Goal: Complete application form: Complete application form

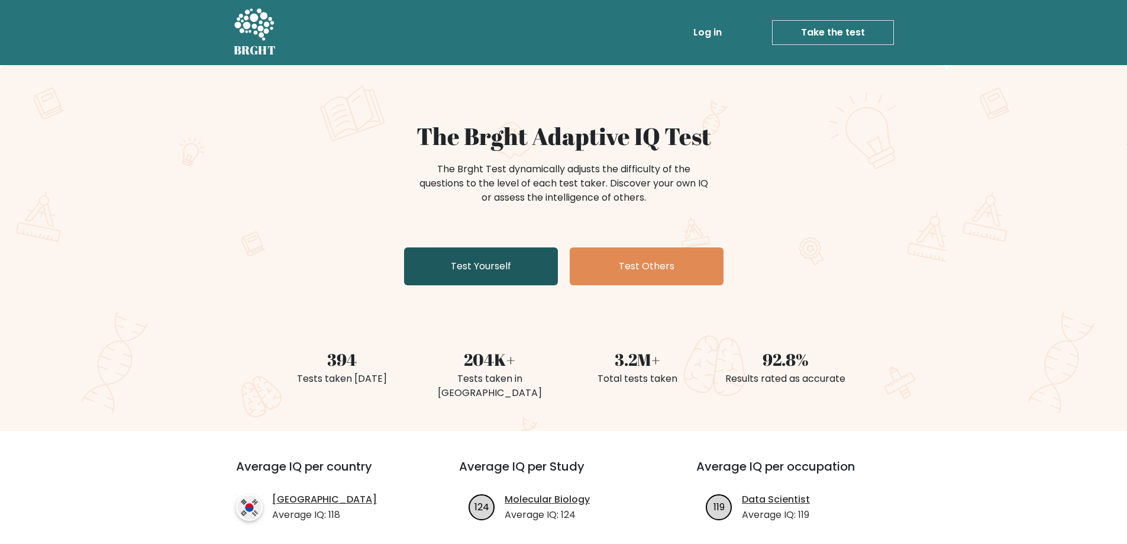
click at [497, 275] on link "Test Yourself" at bounding box center [481, 266] width 154 height 38
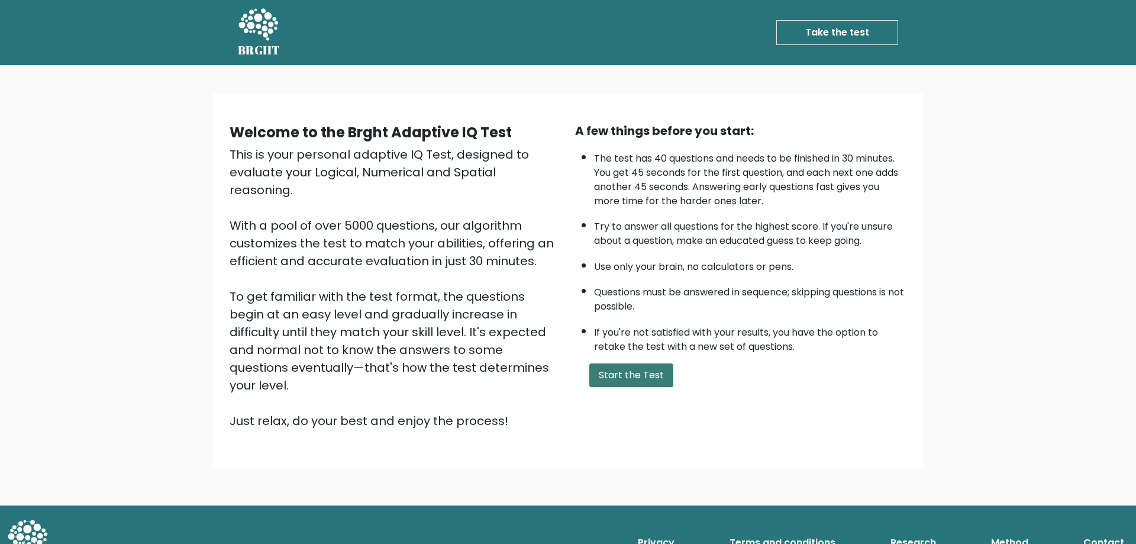
click at [620, 382] on button "Start the Test" at bounding box center [631, 375] width 84 height 24
click at [644, 370] on button "Start the Test" at bounding box center [631, 375] width 84 height 24
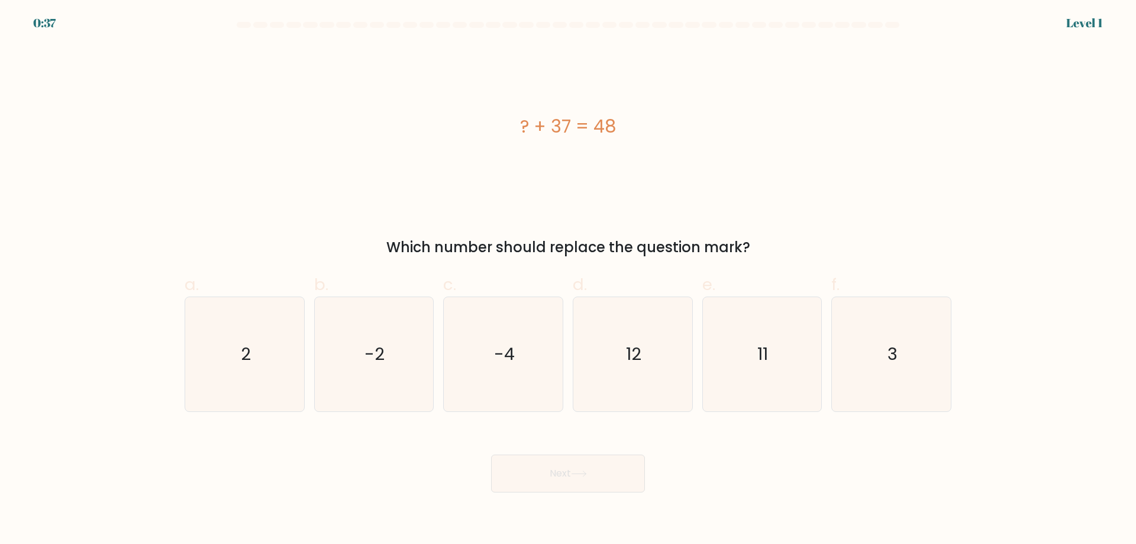
drag, startPoint x: 498, startPoint y: 113, endPoint x: 686, endPoint y: 148, distance: 190.8
click at [686, 148] on div "? + 37 = 48" at bounding box center [568, 126] width 767 height 163
copy div "? + 37 = 48"
click at [780, 358] on icon "11" at bounding box center [762, 354] width 114 height 114
click at [569, 280] on input "e. 11" at bounding box center [568, 276] width 1 height 8
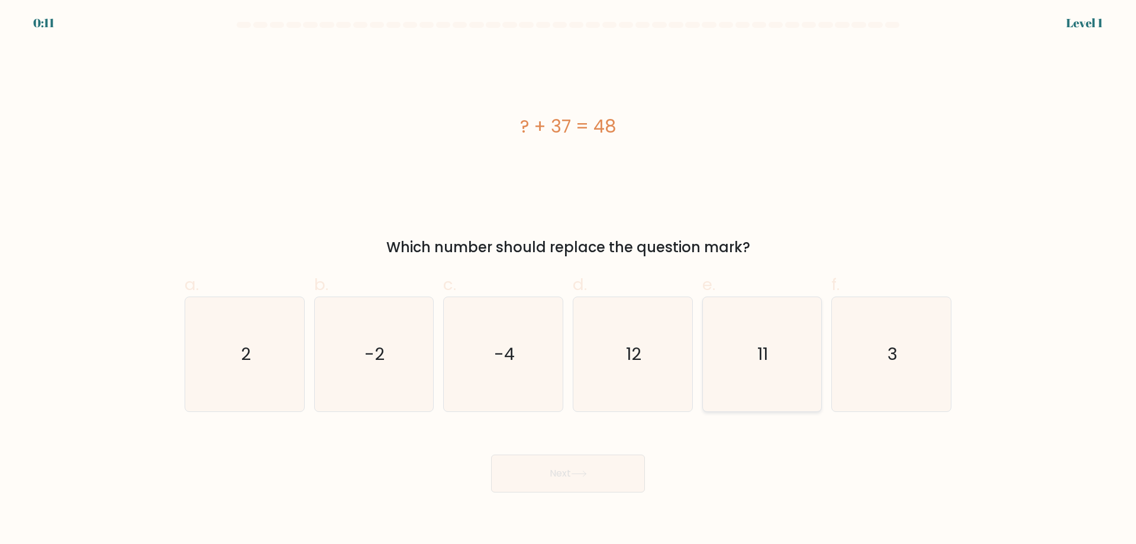
radio input "true"
click at [565, 479] on button "Next" at bounding box center [568, 474] width 154 height 38
click at [562, 474] on button "Next" at bounding box center [568, 474] width 154 height 38
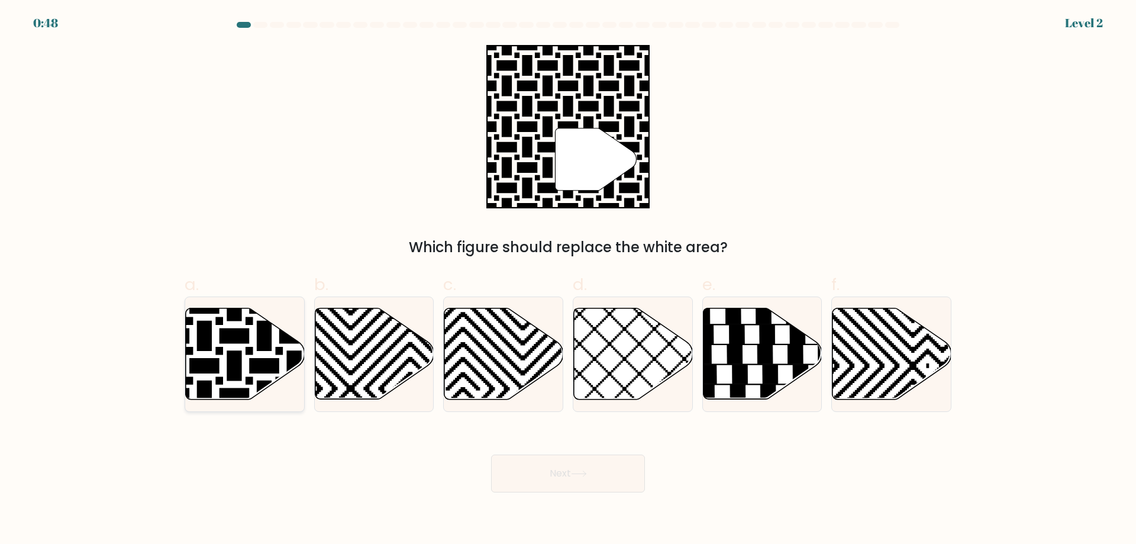
drag, startPoint x: 246, startPoint y: 359, endPoint x: 257, endPoint y: 341, distance: 20.5
click at [257, 341] on icon at bounding box center [244, 354] width 119 height 93
click at [568, 280] on input "a." at bounding box center [568, 276] width 1 height 8
radio input "true"
click at [249, 344] on icon at bounding box center [245, 354] width 118 height 90
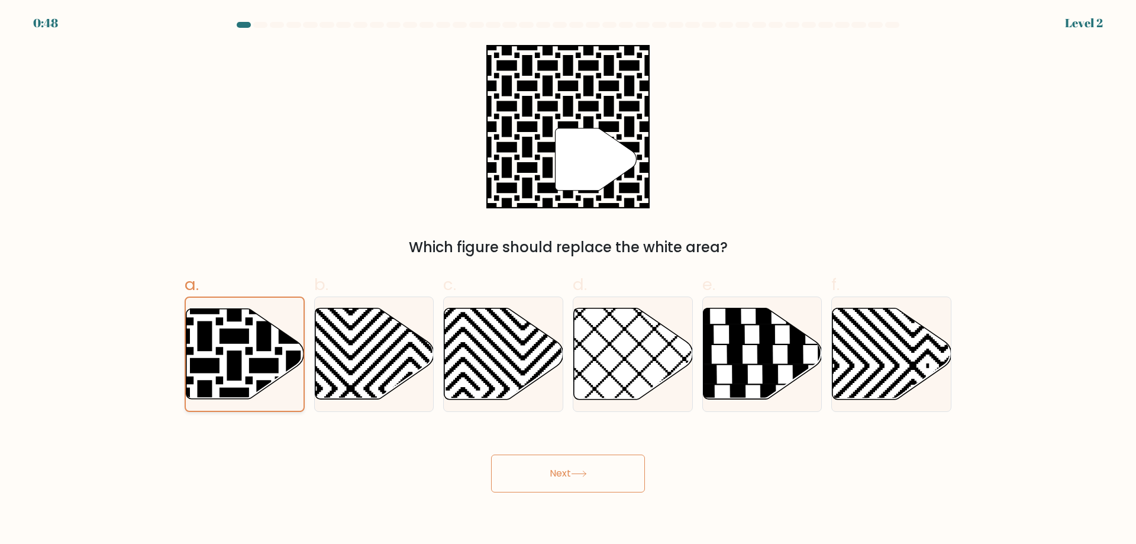
click at [568, 280] on input "a." at bounding box center [568, 276] width 1 height 8
click at [581, 471] on icon at bounding box center [579, 473] width 16 height 7
click at [566, 474] on button "Next" at bounding box center [568, 474] width 154 height 38
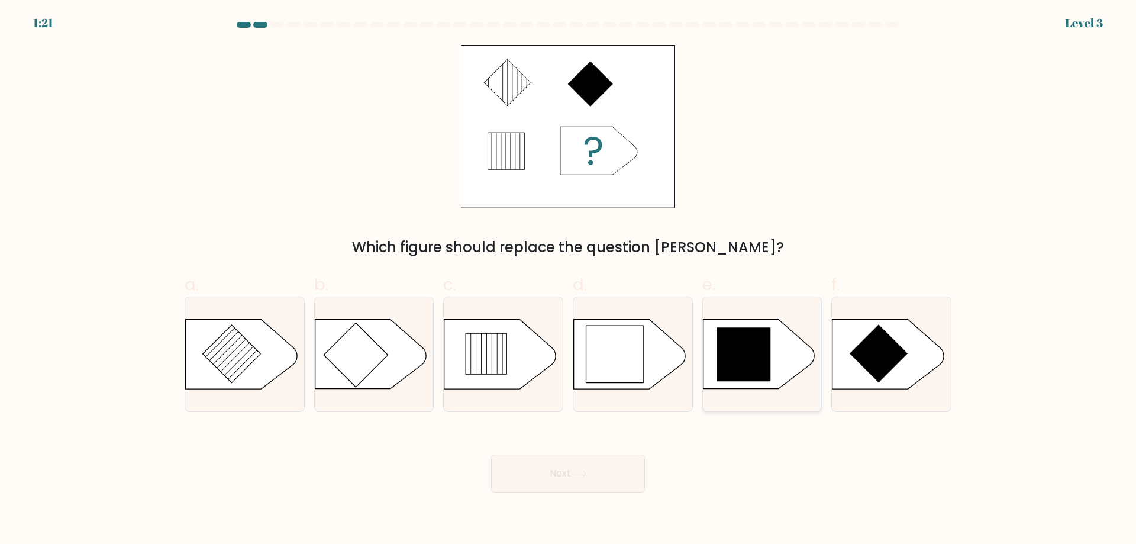
click at [755, 362] on icon at bounding box center [744, 355] width 54 height 54
click at [569, 280] on input "e." at bounding box center [568, 276] width 1 height 8
radio input "true"
click at [594, 459] on button "Next" at bounding box center [568, 474] width 154 height 38
click at [590, 478] on button "Next" at bounding box center [568, 474] width 154 height 38
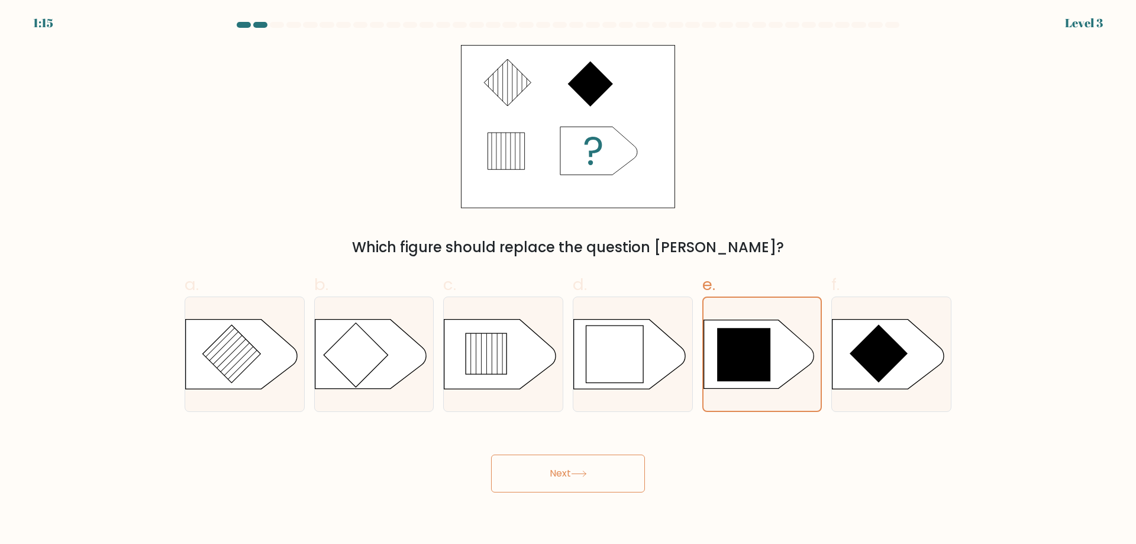
click at [523, 471] on button "Next" at bounding box center [568, 474] width 154 height 38
click at [744, 349] on icon at bounding box center [743, 354] width 53 height 53
click at [569, 280] on input "e." at bounding box center [568, 276] width 1 height 8
click at [568, 472] on button "Next" at bounding box center [568, 474] width 154 height 38
click at [567, 465] on button "Next" at bounding box center [568, 474] width 154 height 38
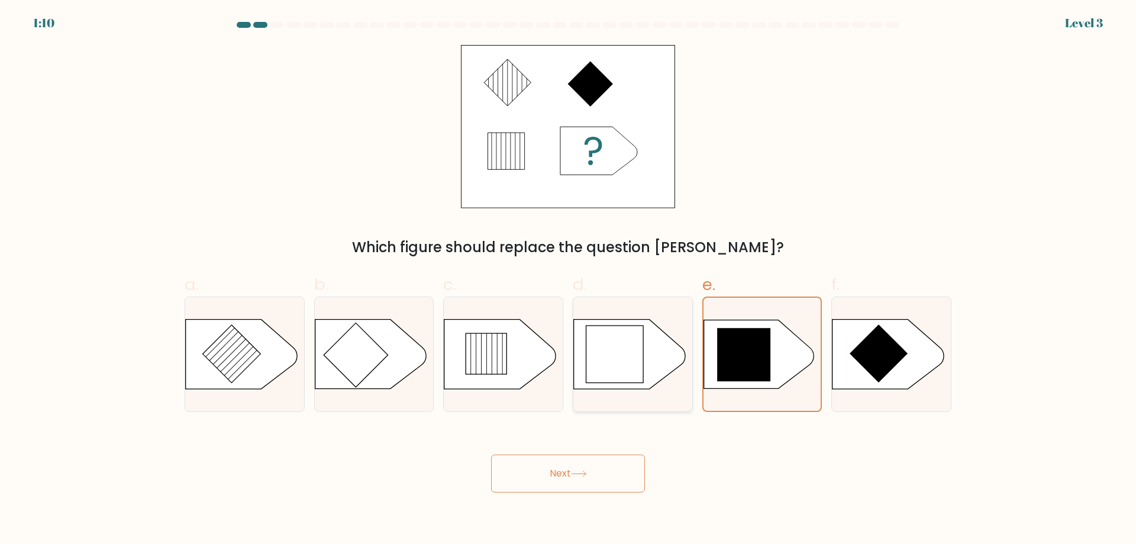
click at [638, 330] on icon at bounding box center [614, 353] width 57 height 57
click at [569, 280] on input "d." at bounding box center [568, 276] width 1 height 8
radio input "true"
click at [765, 336] on icon at bounding box center [744, 355] width 54 height 54
click at [569, 280] on input "e." at bounding box center [568, 276] width 1 height 8
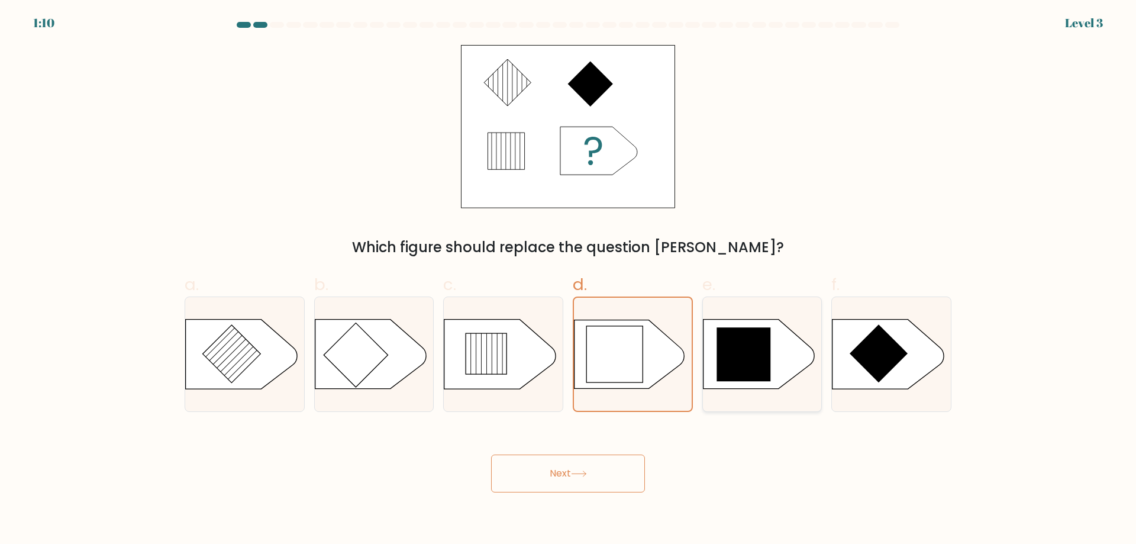
radio input "true"
click at [557, 480] on button "Next" at bounding box center [568, 474] width 154 height 38
click at [573, 477] on button "Next" at bounding box center [568, 474] width 154 height 38
drag, startPoint x: 509, startPoint y: 351, endPoint x: 525, endPoint y: 356, distance: 16.7
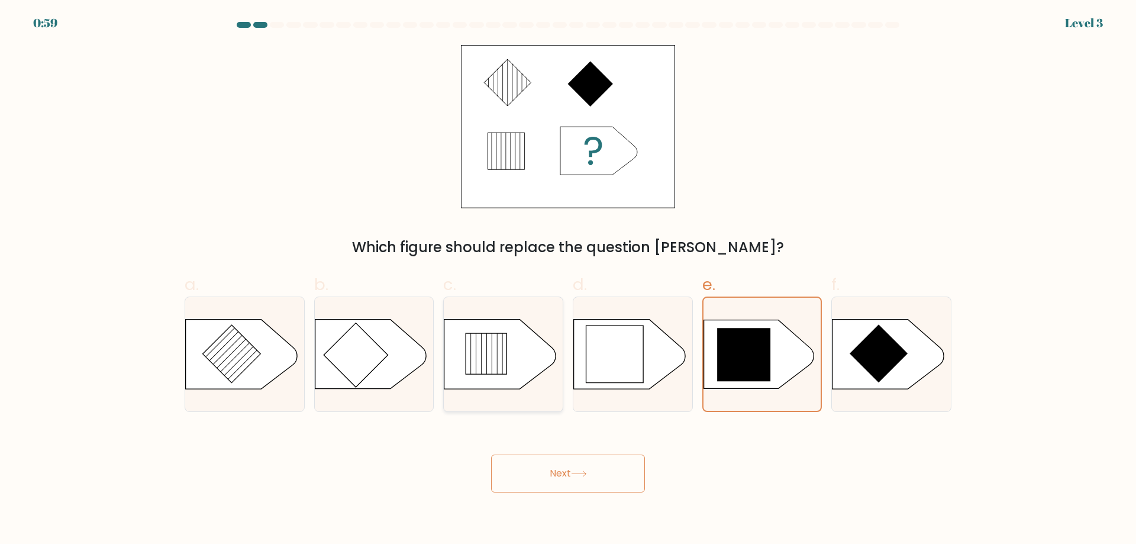
click at [510, 355] on icon at bounding box center [499, 354] width 111 height 69
click at [568, 280] on input "c." at bounding box center [568, 276] width 1 height 8
radio input "true"
click at [726, 350] on icon at bounding box center [744, 355] width 54 height 54
click at [569, 280] on input "e." at bounding box center [568, 276] width 1 height 8
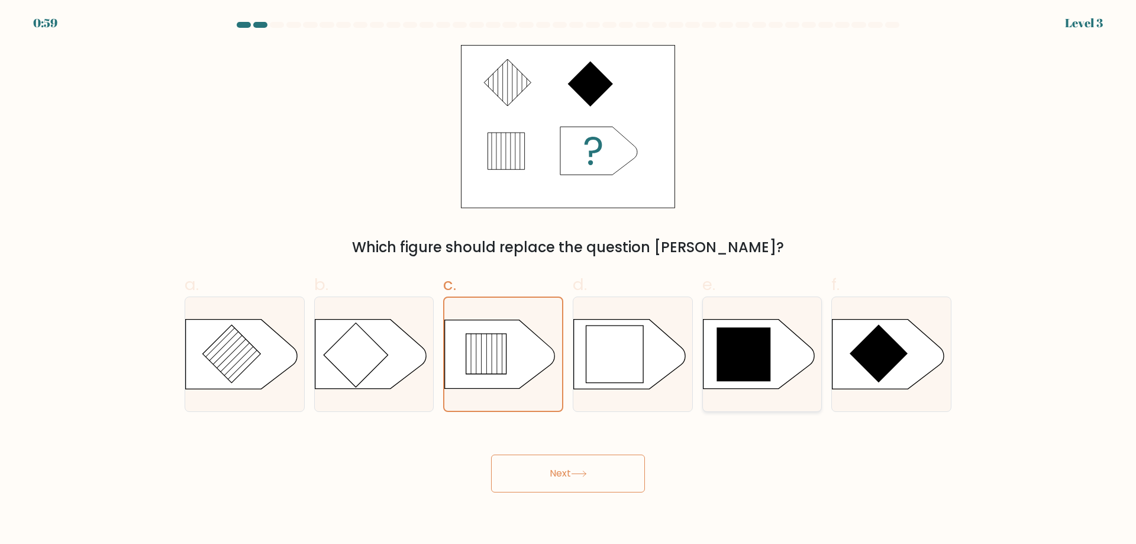
radio input "true"
click at [597, 476] on button "Next" at bounding box center [568, 474] width 154 height 38
click at [593, 474] on button "Next" at bounding box center [568, 474] width 154 height 38
drag, startPoint x: 587, startPoint y: 472, endPoint x: 581, endPoint y: 473, distance: 6.6
drag, startPoint x: 581, startPoint y: 473, endPoint x: 533, endPoint y: 475, distance: 47.4
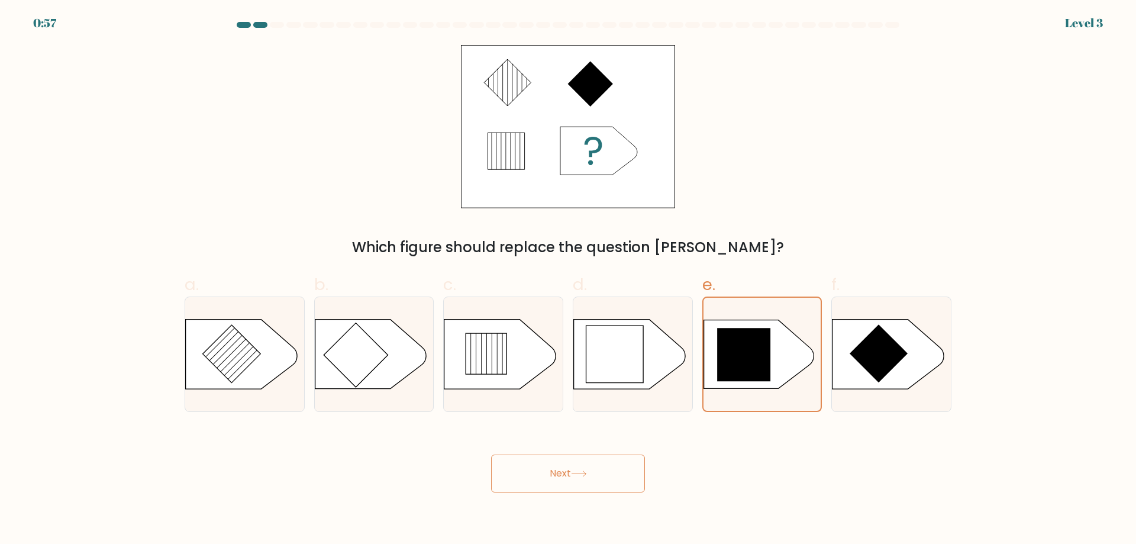
click at [533, 475] on button "Next" at bounding box center [568, 474] width 154 height 38
click at [758, 321] on icon at bounding box center [759, 354] width 110 height 69
click at [569, 280] on input "e." at bounding box center [568, 276] width 1 height 8
click at [758, 321] on icon at bounding box center [759, 354] width 110 height 69
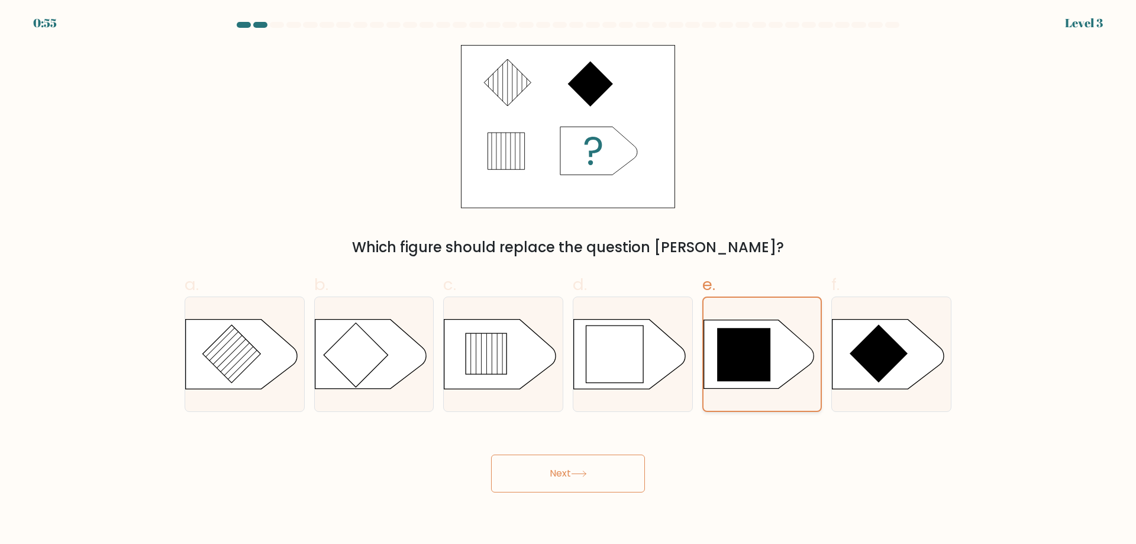
click at [569, 280] on input "e." at bounding box center [568, 276] width 1 height 8
drag, startPoint x: 588, startPoint y: 143, endPoint x: 734, endPoint y: 365, distance: 266.6
click at [734, 365] on form "a." at bounding box center [568, 257] width 1136 height 470
click at [792, 231] on div "Which figure should replace the question mark?" at bounding box center [568, 151] width 781 height 213
click at [581, 473] on icon at bounding box center [579, 473] width 16 height 7
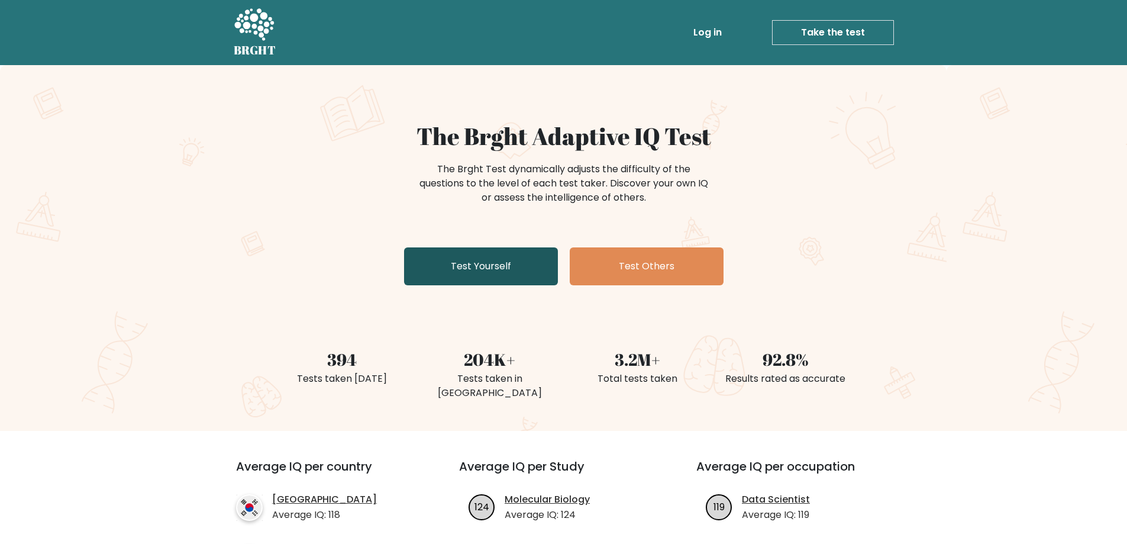
click at [492, 278] on link "Test Yourself" at bounding box center [481, 266] width 154 height 38
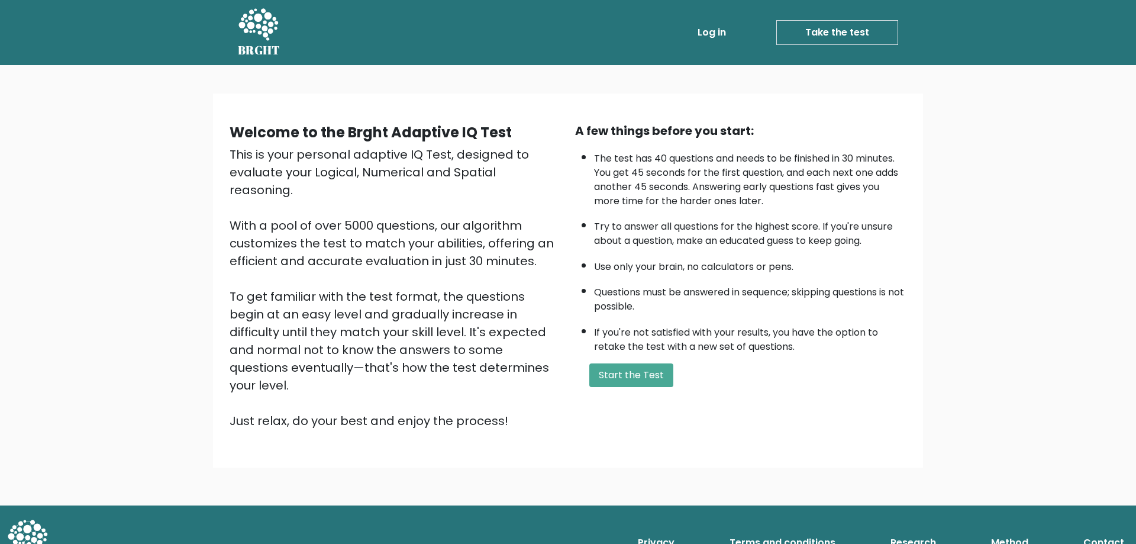
click at [615, 389] on div "A few things before you start: The test has 40 questions and needs to be finish…" at bounding box center [741, 276] width 346 height 308
click at [619, 382] on button "Start the Test" at bounding box center [631, 375] width 84 height 24
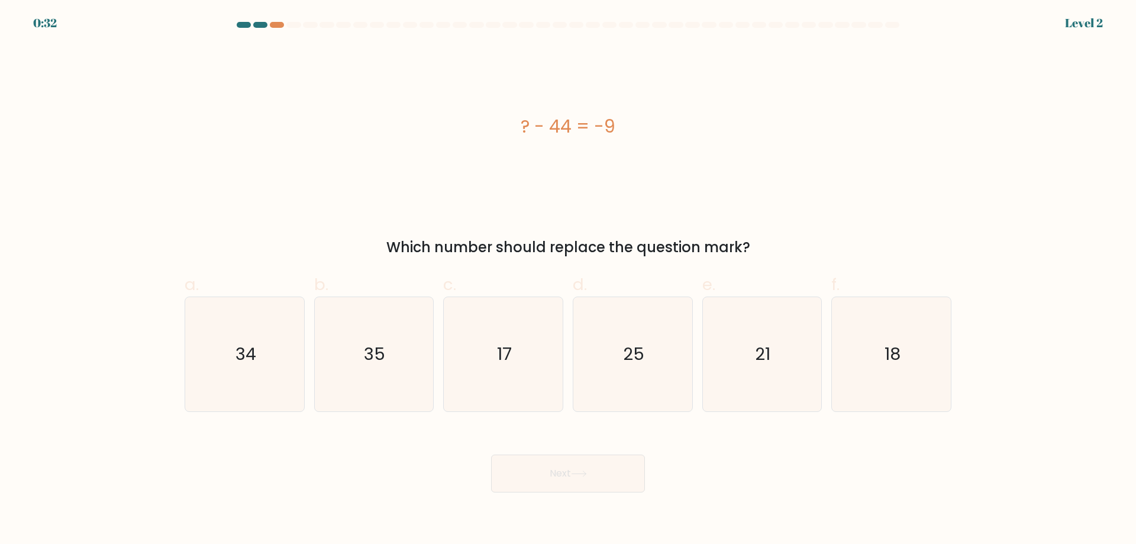
drag, startPoint x: 494, startPoint y: 111, endPoint x: 671, endPoint y: 136, distance: 178.1
click at [671, 136] on div "? - 44 = -9" at bounding box center [568, 126] width 767 height 163
copy div "? - 44 = -9"
click at [395, 365] on icon "35" at bounding box center [374, 354] width 114 height 114
click at [568, 280] on input "b. 35" at bounding box center [568, 276] width 1 height 8
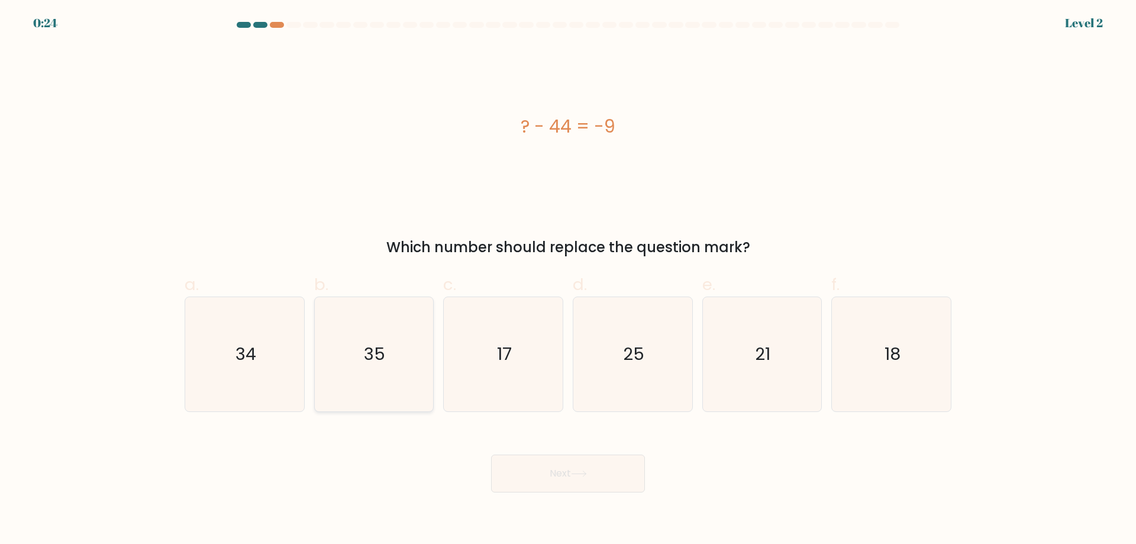
radio input "true"
click at [547, 469] on button "Next" at bounding box center [568, 474] width 154 height 38
click at [544, 472] on button "Next" at bounding box center [568, 474] width 154 height 38
click at [380, 233] on div "? - 44 = -9 Which number should replace the question mark?" at bounding box center [568, 151] width 781 height 213
click at [558, 472] on button "Next" at bounding box center [568, 474] width 154 height 38
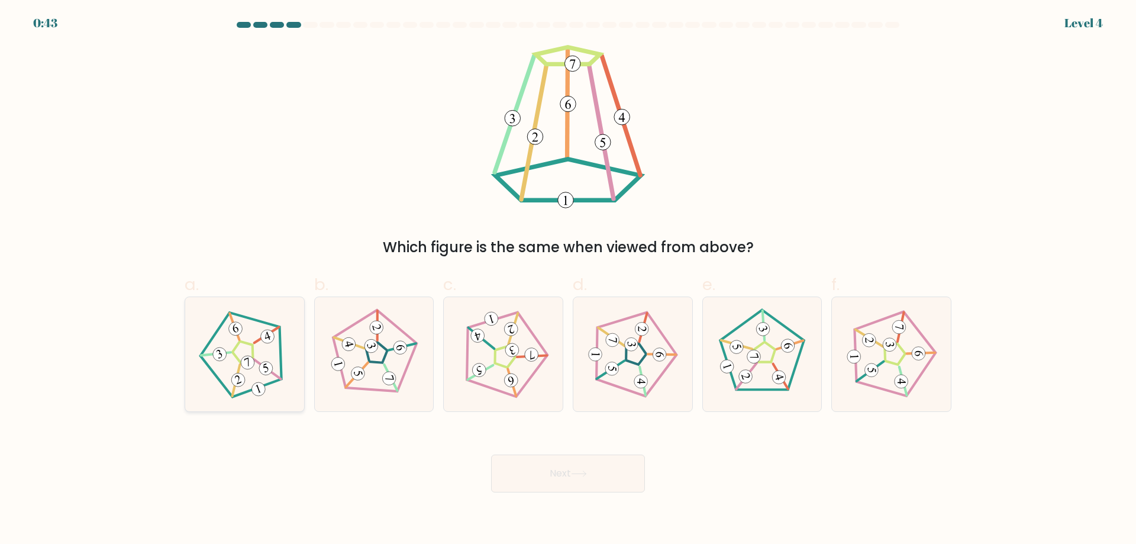
click at [251, 354] on icon at bounding box center [244, 353] width 91 height 91
click at [568, 280] on input "a." at bounding box center [568, 276] width 1 height 8
radio input "true"
click at [596, 468] on button "Next" at bounding box center [568, 474] width 154 height 38
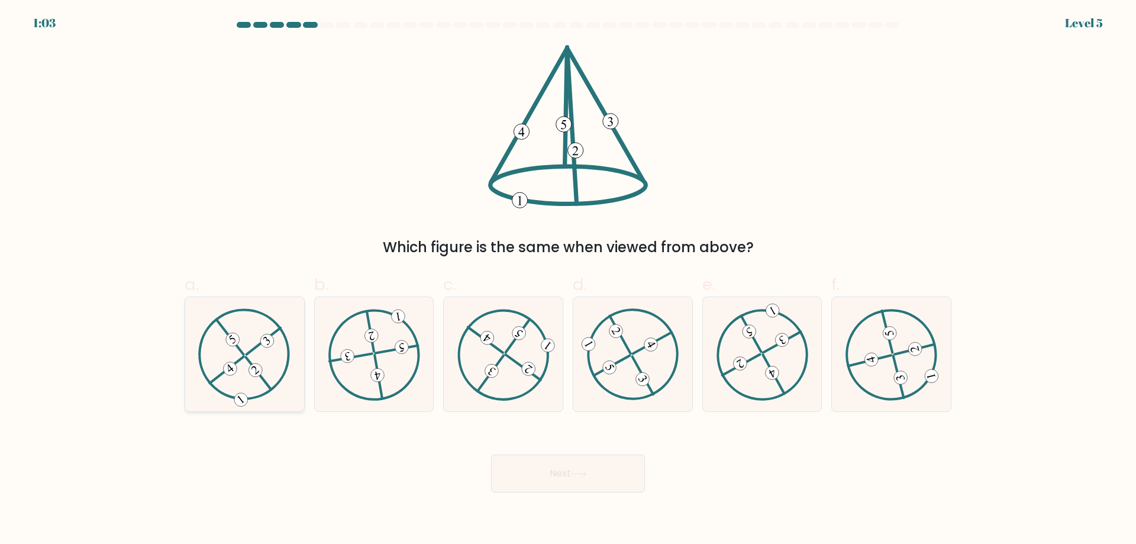
click at [243, 350] on icon at bounding box center [244, 353] width 92 height 91
click at [568, 280] on input "a." at bounding box center [568, 276] width 1 height 8
radio input "true"
click at [571, 471] on button "Next" at bounding box center [568, 474] width 154 height 38
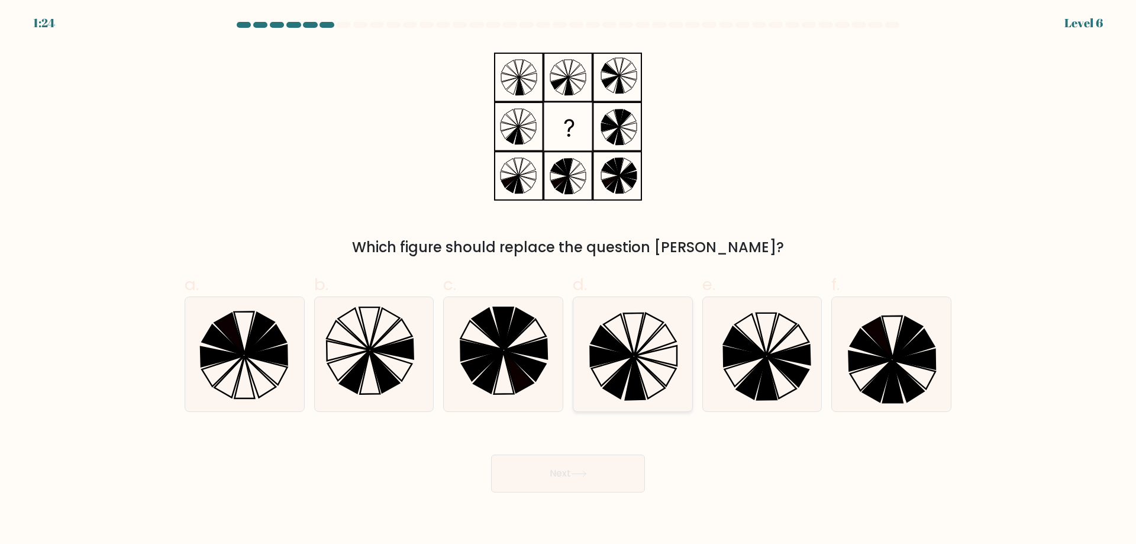
click at [656, 350] on icon at bounding box center [633, 354] width 114 height 114
click at [569, 280] on input "d." at bounding box center [568, 276] width 1 height 8
radio input "true"
click at [566, 480] on button "Next" at bounding box center [568, 474] width 154 height 38
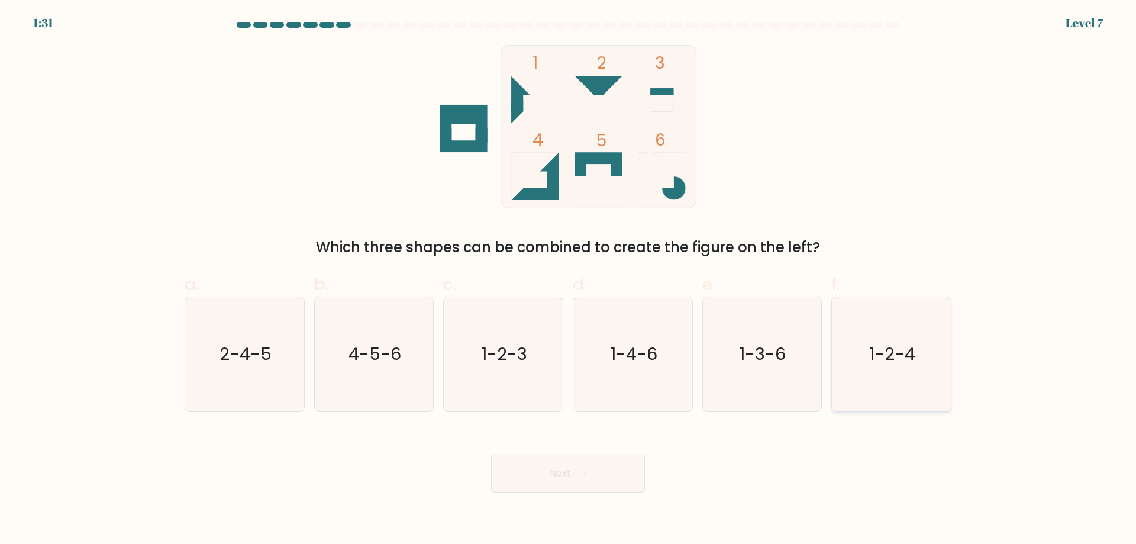
click at [904, 366] on icon "1-2-4" at bounding box center [891, 354] width 114 height 114
click at [569, 280] on input "f. 1-2-4" at bounding box center [568, 276] width 1 height 8
radio input "true"
click at [608, 467] on button "Next" at bounding box center [568, 474] width 154 height 38
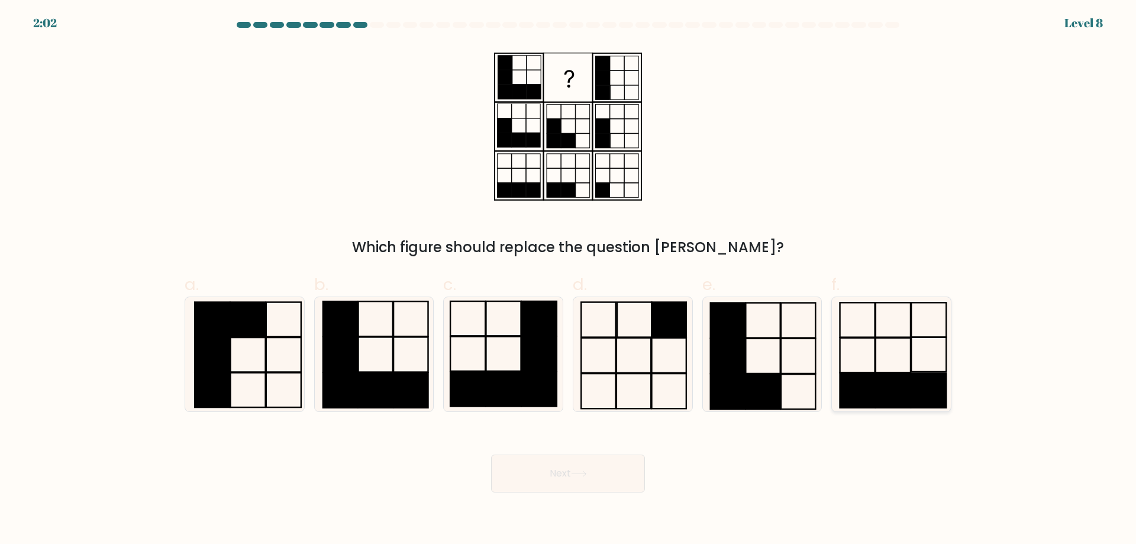
click at [895, 392] on rect at bounding box center [893, 390] width 35 height 34
click at [569, 280] on input "f." at bounding box center [568, 276] width 1 height 8
radio input "true"
click at [560, 481] on button "Next" at bounding box center [568, 474] width 154 height 38
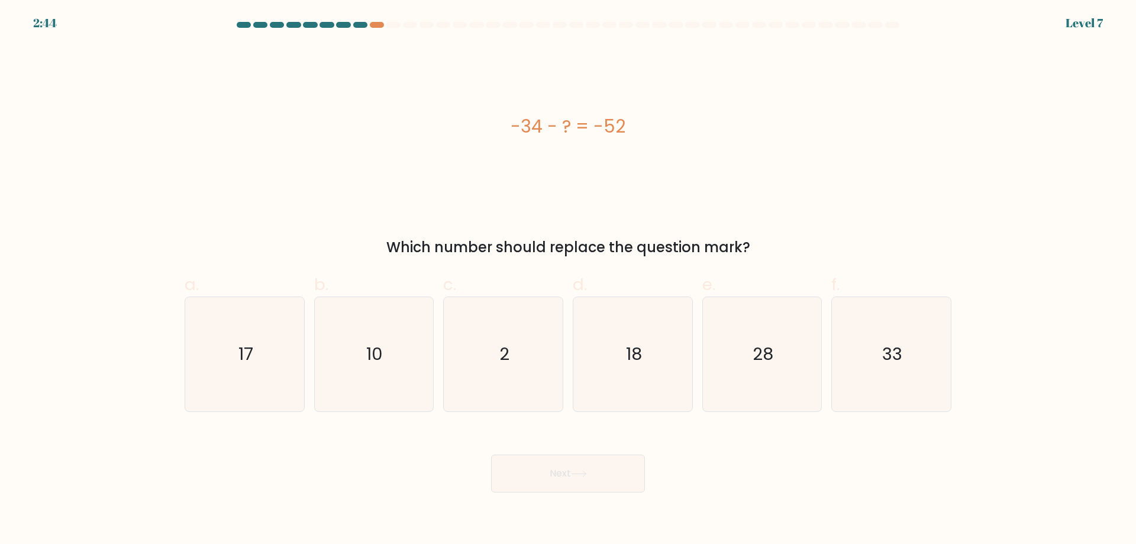
drag, startPoint x: 477, startPoint y: 124, endPoint x: 691, endPoint y: 137, distance: 214.7
click at [691, 137] on div "-34 - ? = -52" at bounding box center [568, 126] width 767 height 27
copy div "-34 - ? = -52"
click at [637, 345] on text "18" at bounding box center [634, 354] width 16 height 24
click at [569, 280] on input "d. 18" at bounding box center [568, 276] width 1 height 8
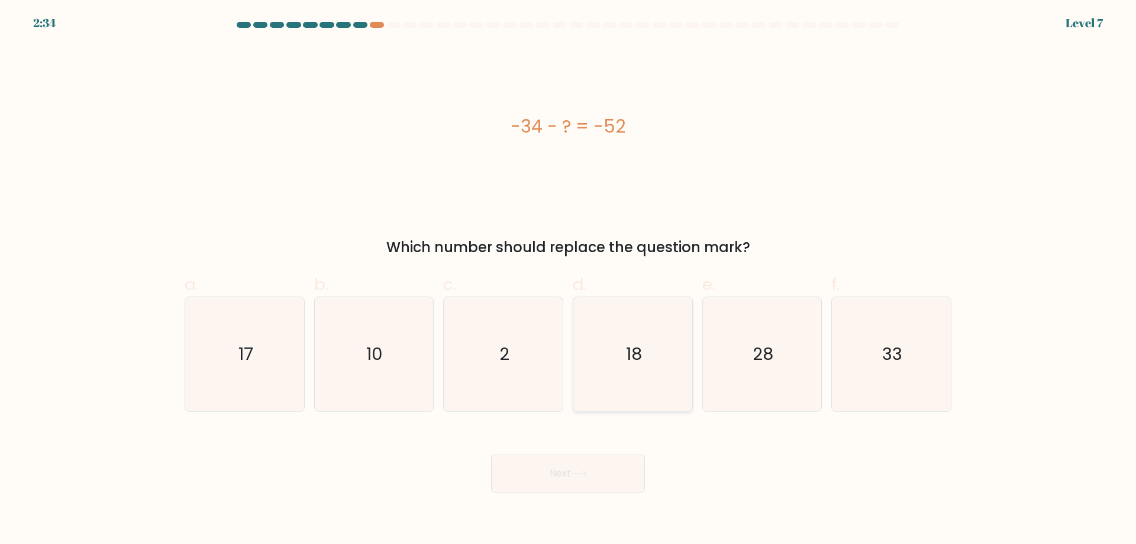
radio input "true"
click at [565, 493] on body "2:33 Level 7 a." at bounding box center [568, 272] width 1136 height 544
click at [574, 470] on icon at bounding box center [579, 473] width 16 height 7
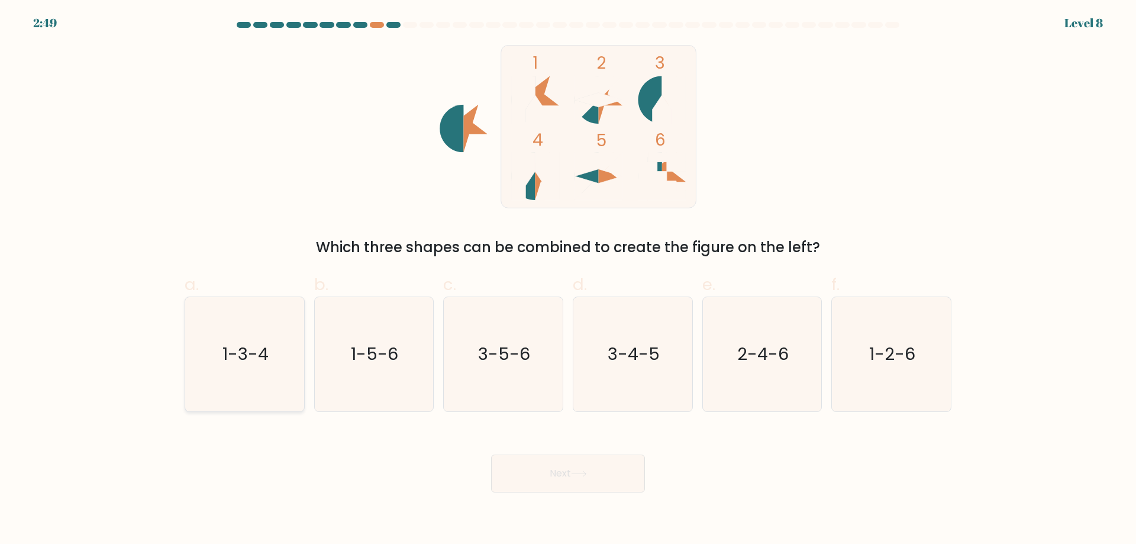
click at [263, 352] on text "1-3-4" at bounding box center [246, 354] width 46 height 24
click at [568, 280] on input "a. 1-3-4" at bounding box center [568, 276] width 1 height 8
radio input "true"
click at [537, 455] on button "Next" at bounding box center [568, 474] width 154 height 38
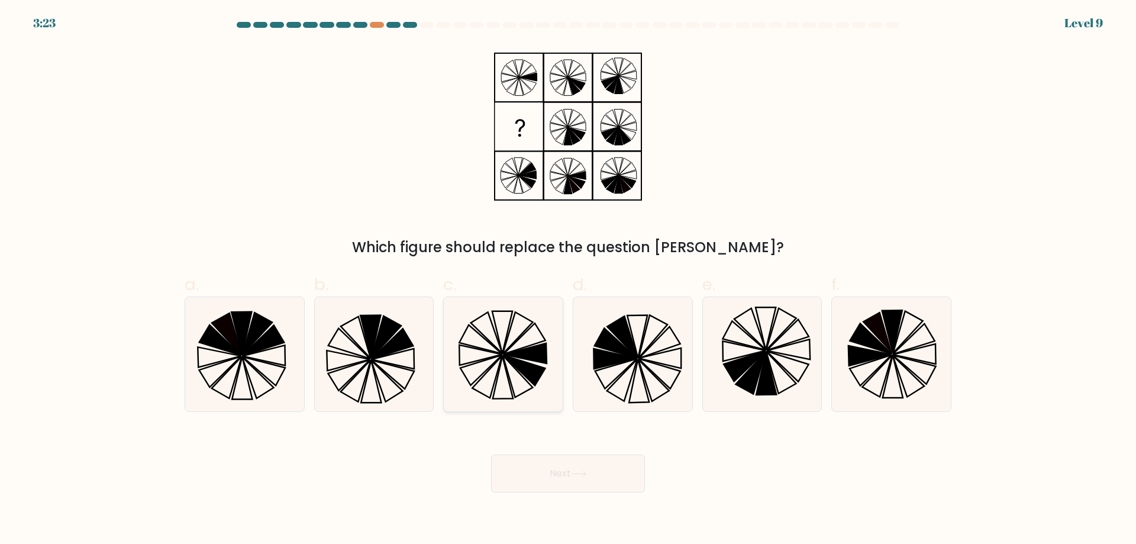
click at [523, 363] on icon at bounding box center [525, 370] width 42 height 30
click at [568, 280] on input "c." at bounding box center [568, 276] width 1 height 8
radio input "true"
click at [557, 469] on button "Next" at bounding box center [568, 474] width 154 height 38
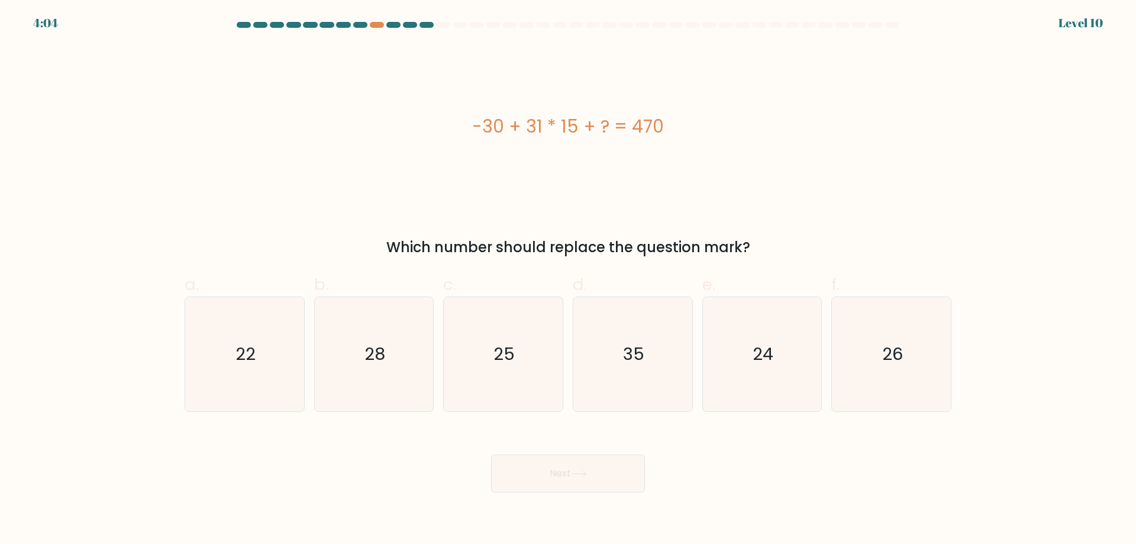
drag, startPoint x: 470, startPoint y: 127, endPoint x: 723, endPoint y: 124, distance: 252.7
click at [723, 124] on div "-30 + 31 * 15 + ? = 470" at bounding box center [568, 126] width 767 height 27
copy div "-30 + 31 * 15 + ? = 470"
click at [650, 367] on icon "35" at bounding box center [633, 354] width 114 height 114
click at [569, 280] on input "d. 35" at bounding box center [568, 276] width 1 height 8
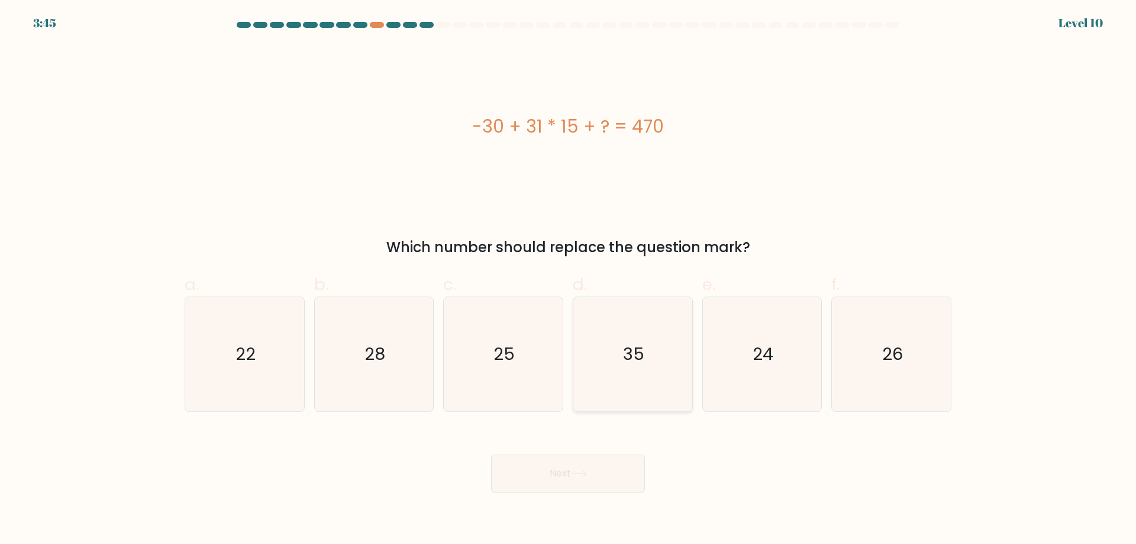
radio input "true"
click at [549, 482] on button "Next" at bounding box center [568, 474] width 154 height 38
click at [568, 468] on button "Next" at bounding box center [568, 474] width 154 height 38
click at [649, 368] on icon "35" at bounding box center [632, 354] width 113 height 113
click at [569, 280] on input "d. 35" at bounding box center [568, 276] width 1 height 8
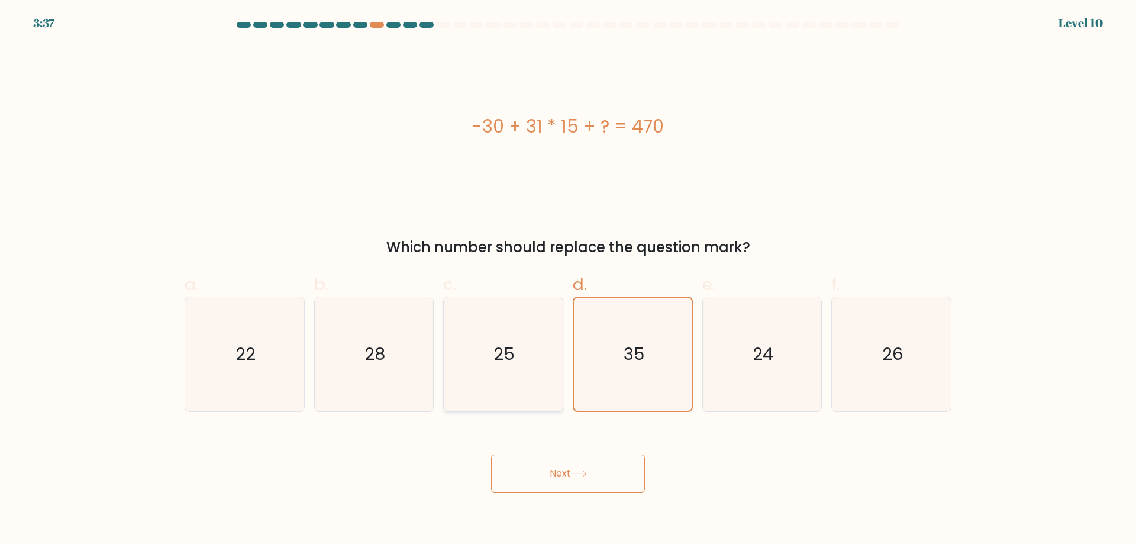
click at [515, 376] on icon "25" at bounding box center [503, 354] width 114 height 114
click at [568, 280] on input "c. 25" at bounding box center [568, 276] width 1 height 8
radio input "true"
click at [608, 367] on icon "35" at bounding box center [633, 354] width 114 height 114
click at [569, 280] on input "d. 35" at bounding box center [568, 276] width 1 height 8
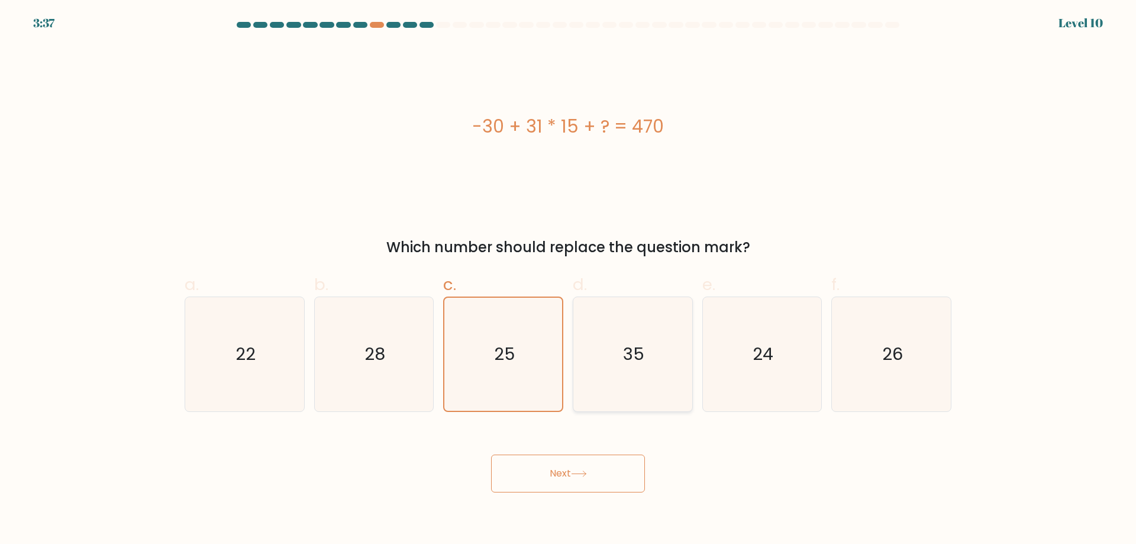
radio input "true"
click at [566, 478] on button "Next" at bounding box center [568, 474] width 154 height 38
click at [566, 477] on button "Next" at bounding box center [568, 474] width 154 height 38
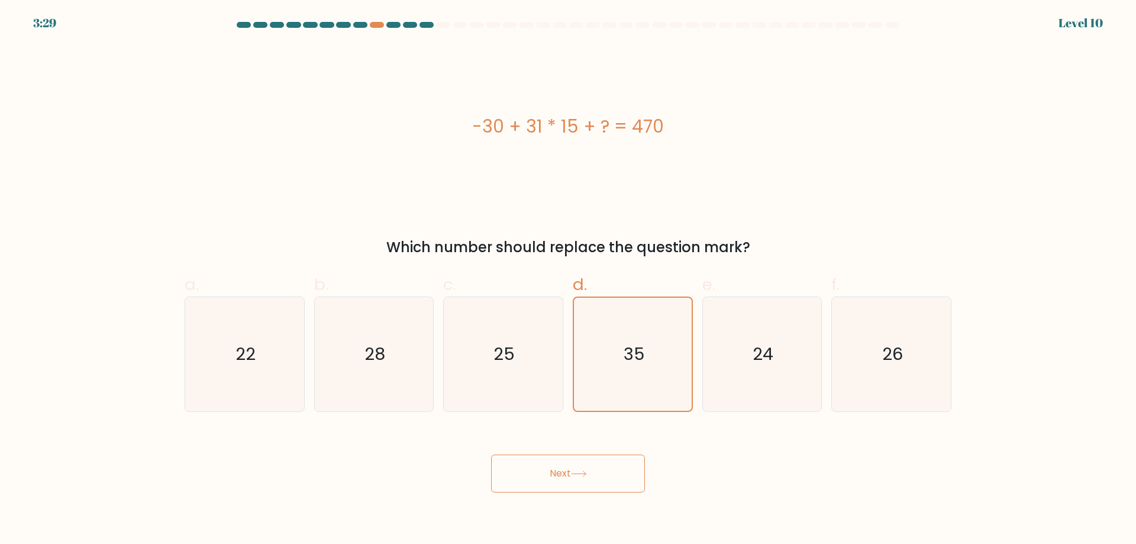
click at [587, 475] on icon at bounding box center [579, 473] width 16 height 7
click at [573, 468] on button "Next" at bounding box center [568, 474] width 154 height 38
click at [639, 323] on icon "35" at bounding box center [633, 354] width 114 height 114
click at [592, 378] on icon "35" at bounding box center [633, 354] width 114 height 114
click at [569, 280] on input "d. 35" at bounding box center [568, 276] width 1 height 8
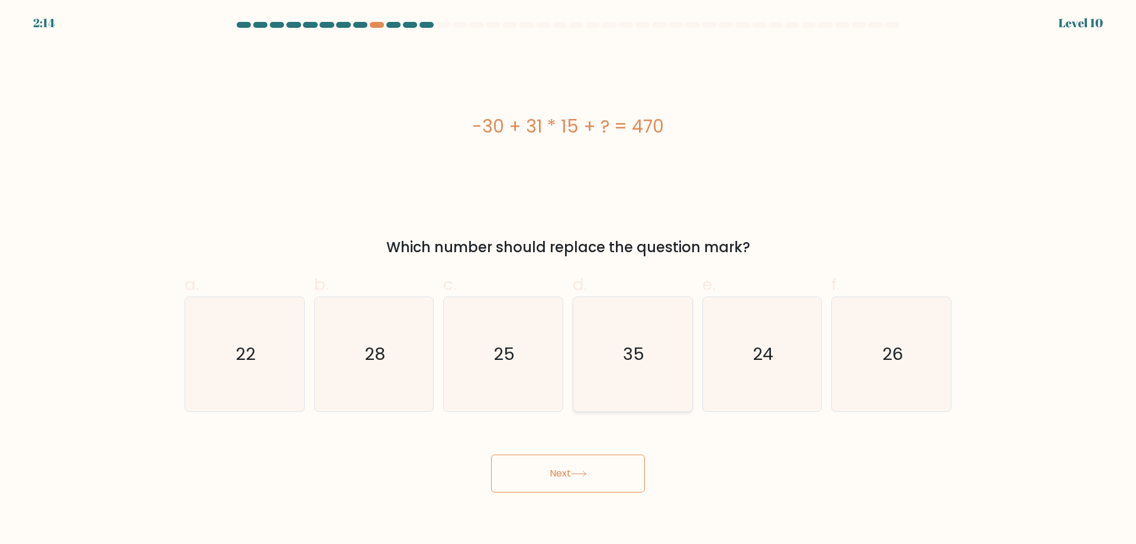
radio input "true"
click at [560, 477] on button "Next" at bounding box center [568, 474] width 154 height 38
click at [574, 475] on icon at bounding box center [579, 473] width 16 height 7
click at [614, 361] on icon "35" at bounding box center [632, 354] width 113 height 113
click at [569, 280] on input "d. 35" at bounding box center [568, 276] width 1 height 8
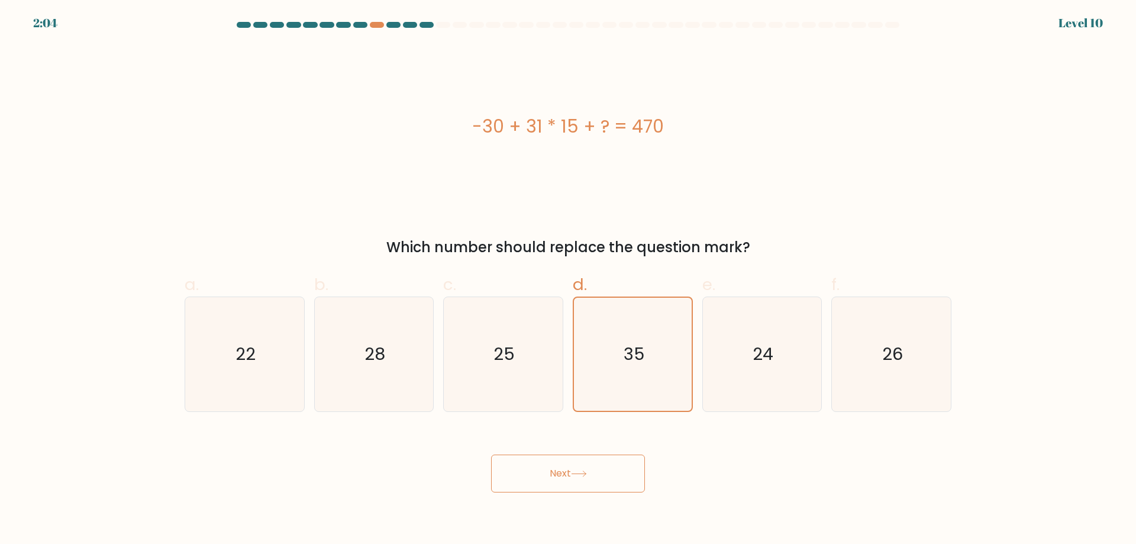
click at [583, 467] on button "Next" at bounding box center [568, 474] width 154 height 38
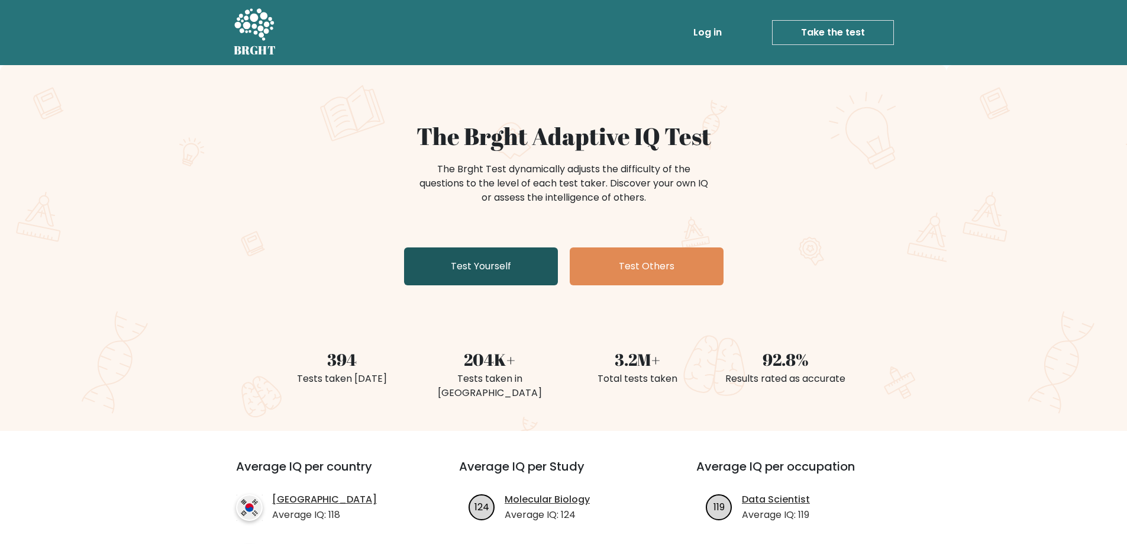
click at [479, 273] on link "Test Yourself" at bounding box center [481, 266] width 154 height 38
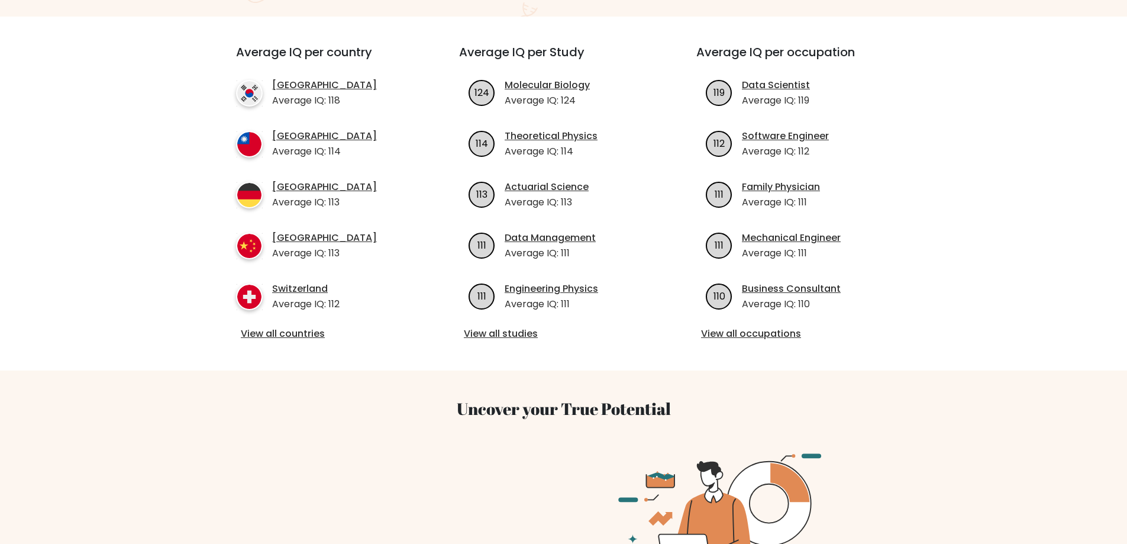
scroll to position [355, 0]
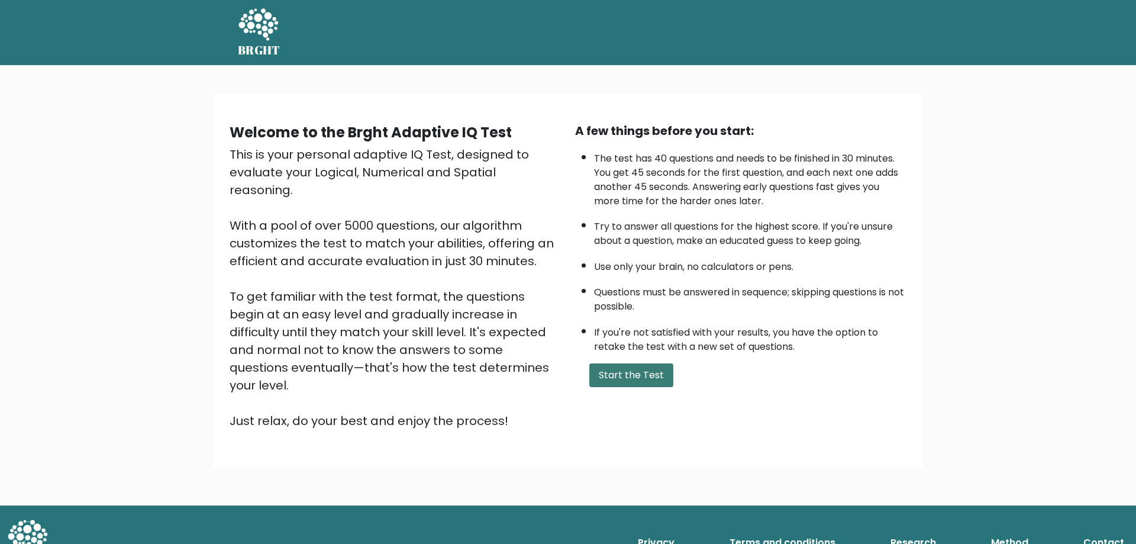
click at [624, 368] on button "Start the Test" at bounding box center [631, 375] width 84 height 24
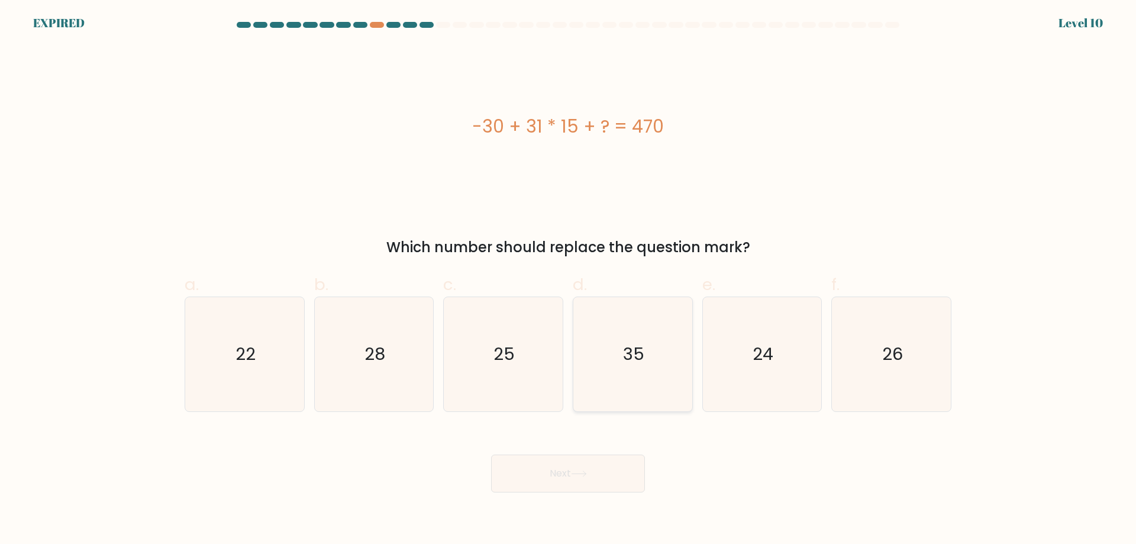
click at [626, 340] on icon "35" at bounding box center [633, 354] width 114 height 114
click at [569, 280] on input "d. 35" at bounding box center [568, 276] width 1 height 8
radio input "true"
click at [572, 479] on button "Next" at bounding box center [568, 474] width 154 height 38
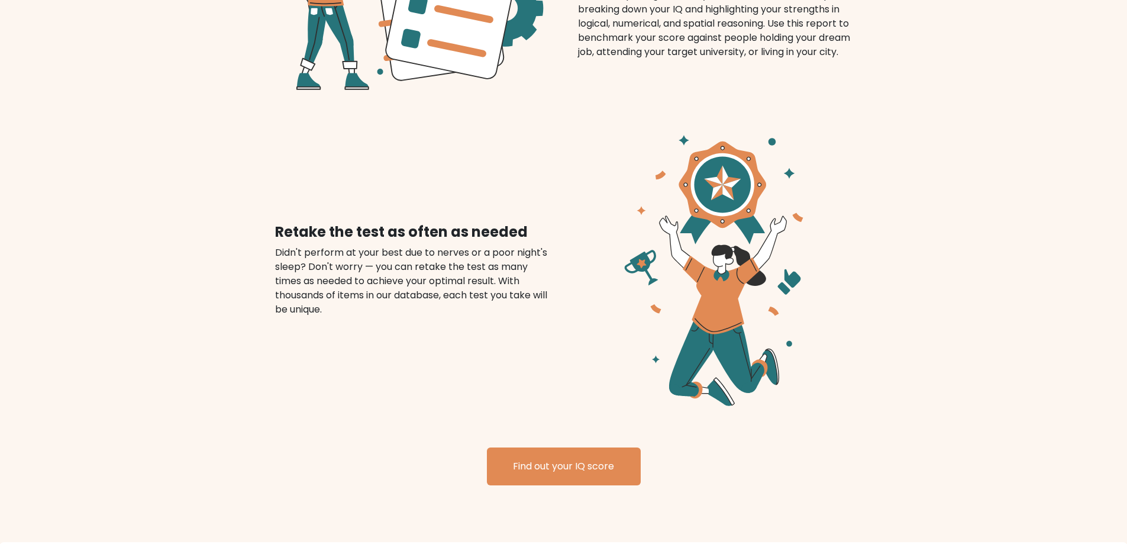
scroll to position [1243, 0]
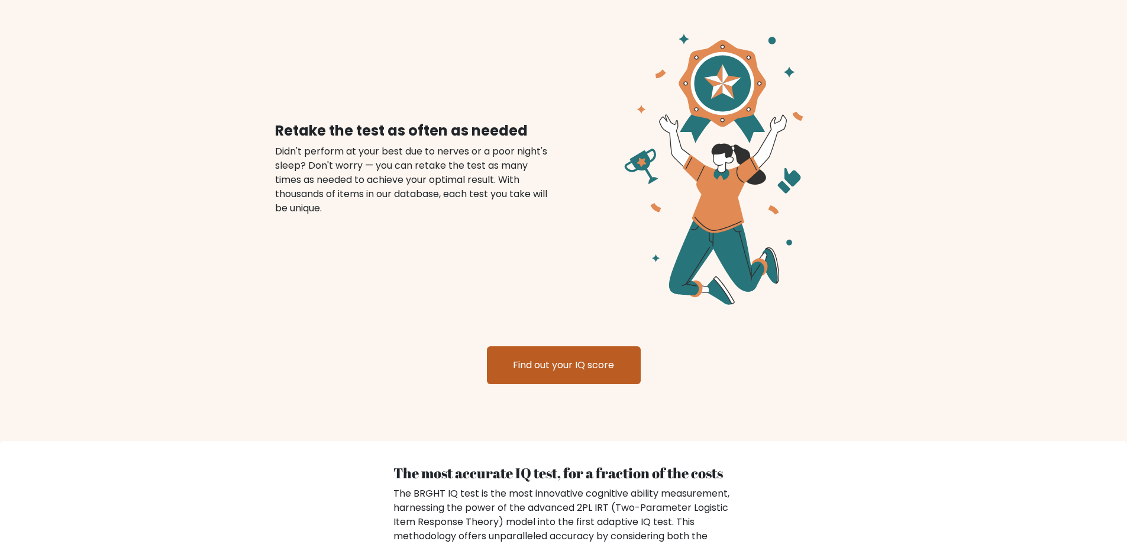
click at [571, 367] on link "Find out your IQ score" at bounding box center [564, 365] width 154 height 38
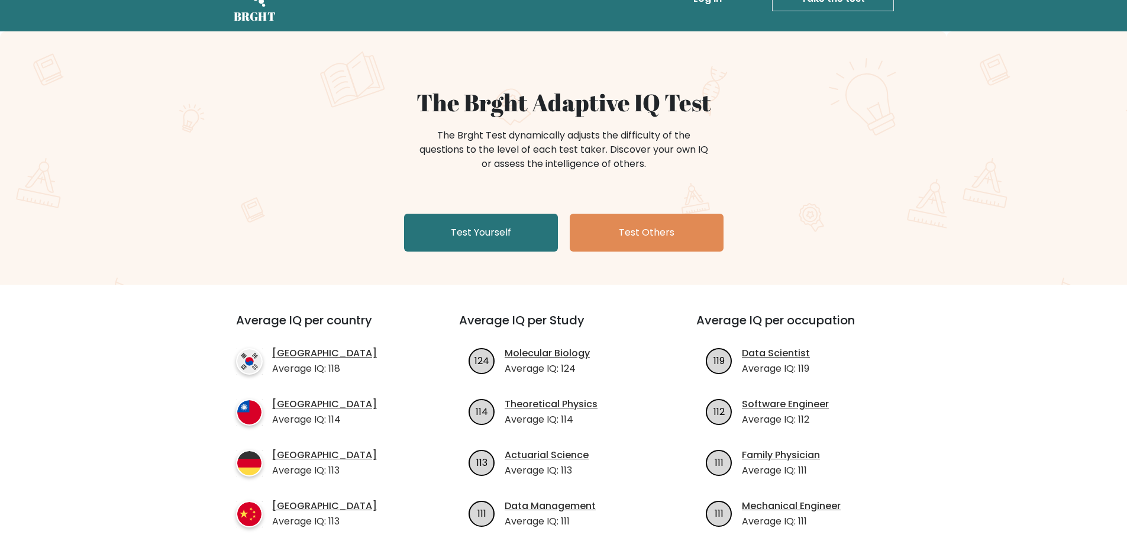
scroll to position [0, 0]
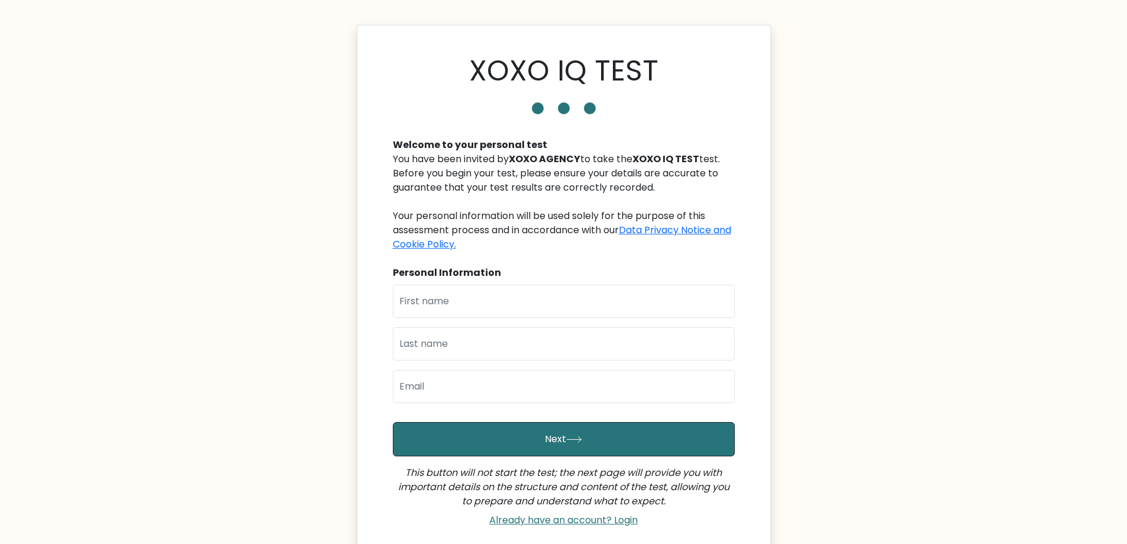
scroll to position [3, 0]
click at [472, 322] on div "First Name Last Name Email" at bounding box center [564, 349] width 342 height 128
click at [479, 304] on input "text" at bounding box center [564, 301] width 342 height 33
type input "[PERSON_NAME]"
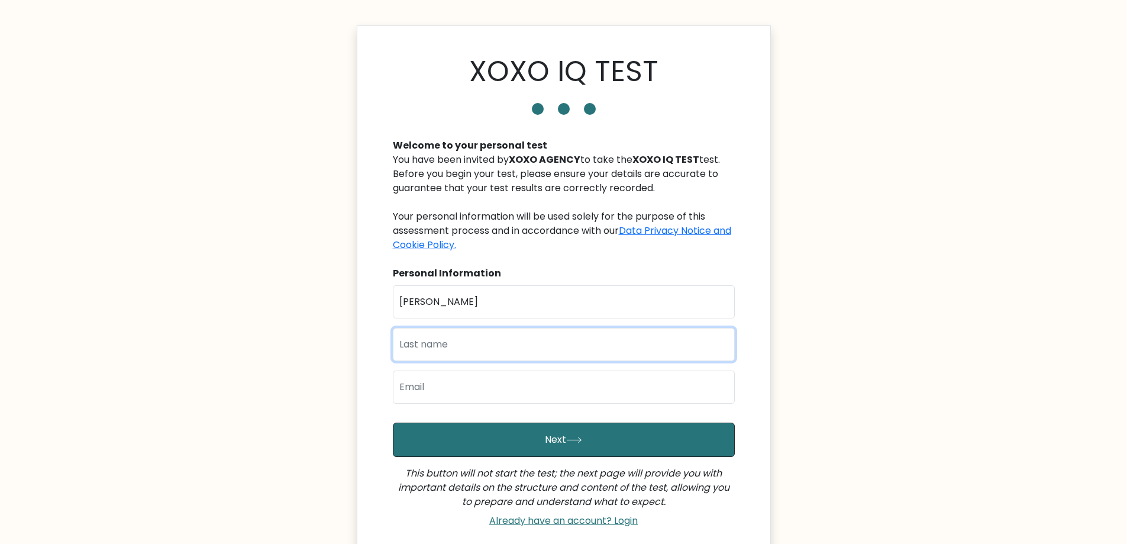
click at [471, 340] on input "text" at bounding box center [564, 344] width 342 height 33
type input "Bejagan"
click at [522, 298] on input "[PERSON_NAME]" at bounding box center [564, 301] width 342 height 33
type input "[PERSON_NAME]"
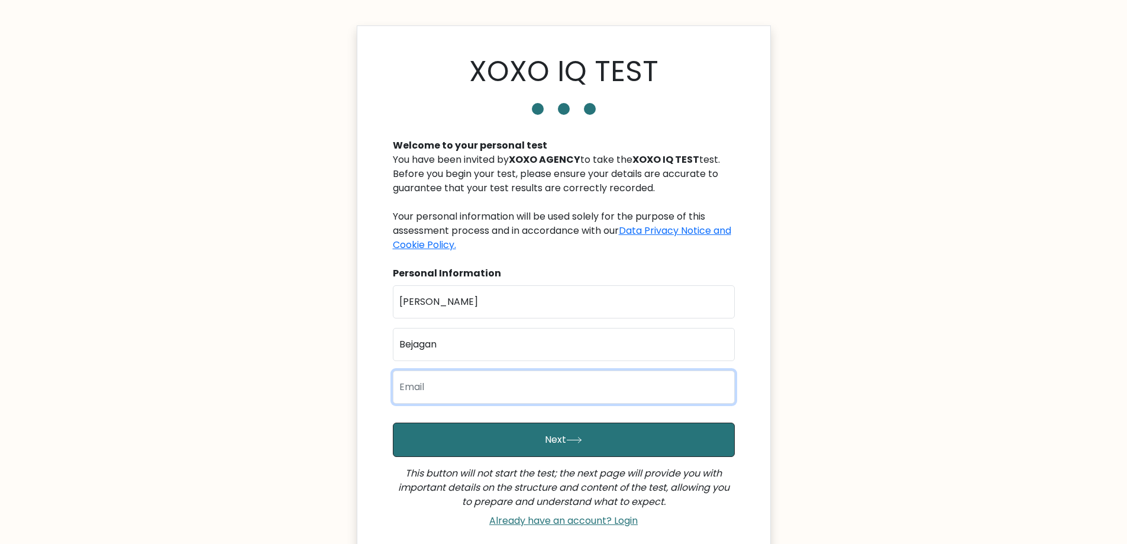
click at [494, 395] on input "email" at bounding box center [564, 386] width 342 height 33
type input "[EMAIL_ADDRESS][DOMAIN_NAME]"
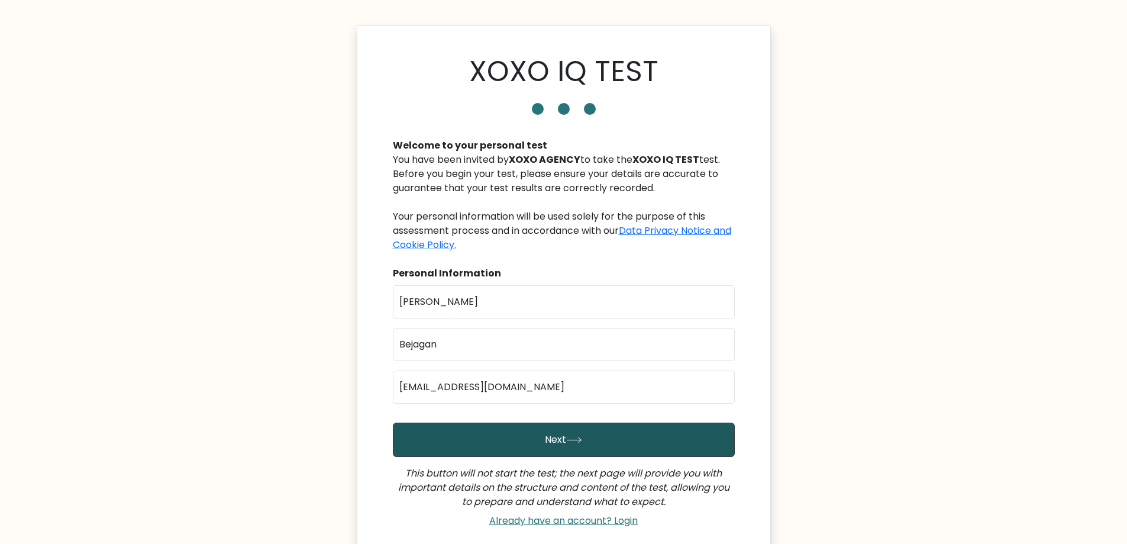
click at [558, 444] on button "Next" at bounding box center [564, 440] width 342 height 34
